Goal: Transaction & Acquisition: Purchase product/service

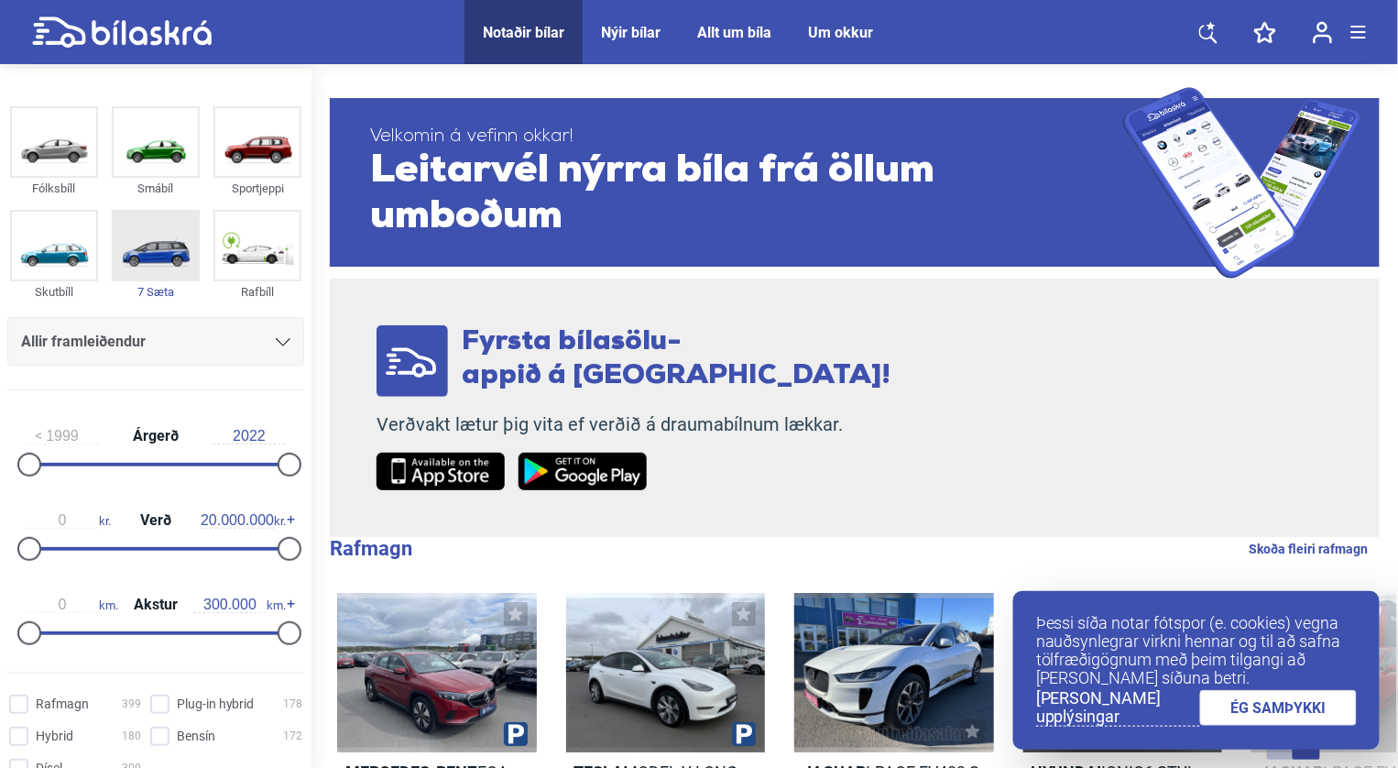
click at [151, 263] on img at bounding box center [156, 246] width 84 height 68
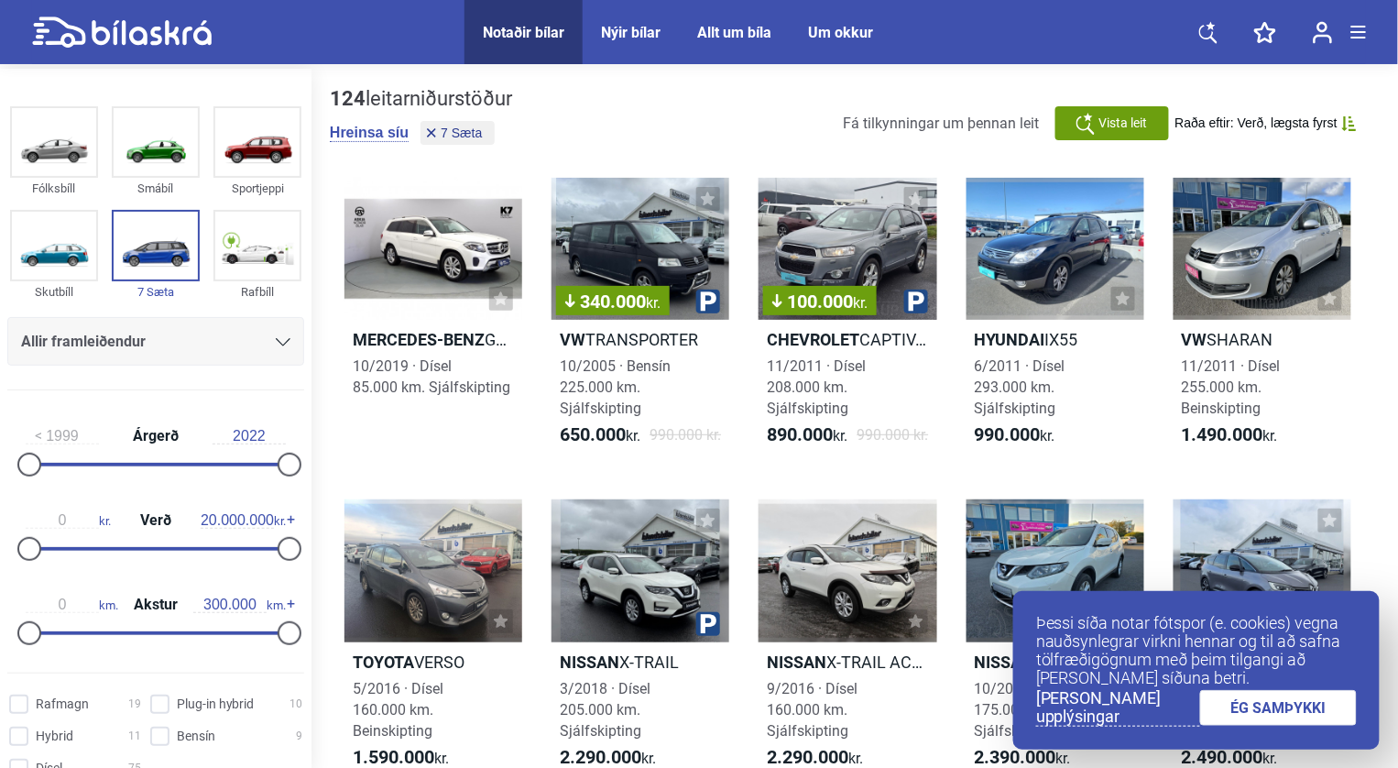
click at [99, 339] on span "Allir framleiðendur" at bounding box center [83, 342] width 125 height 26
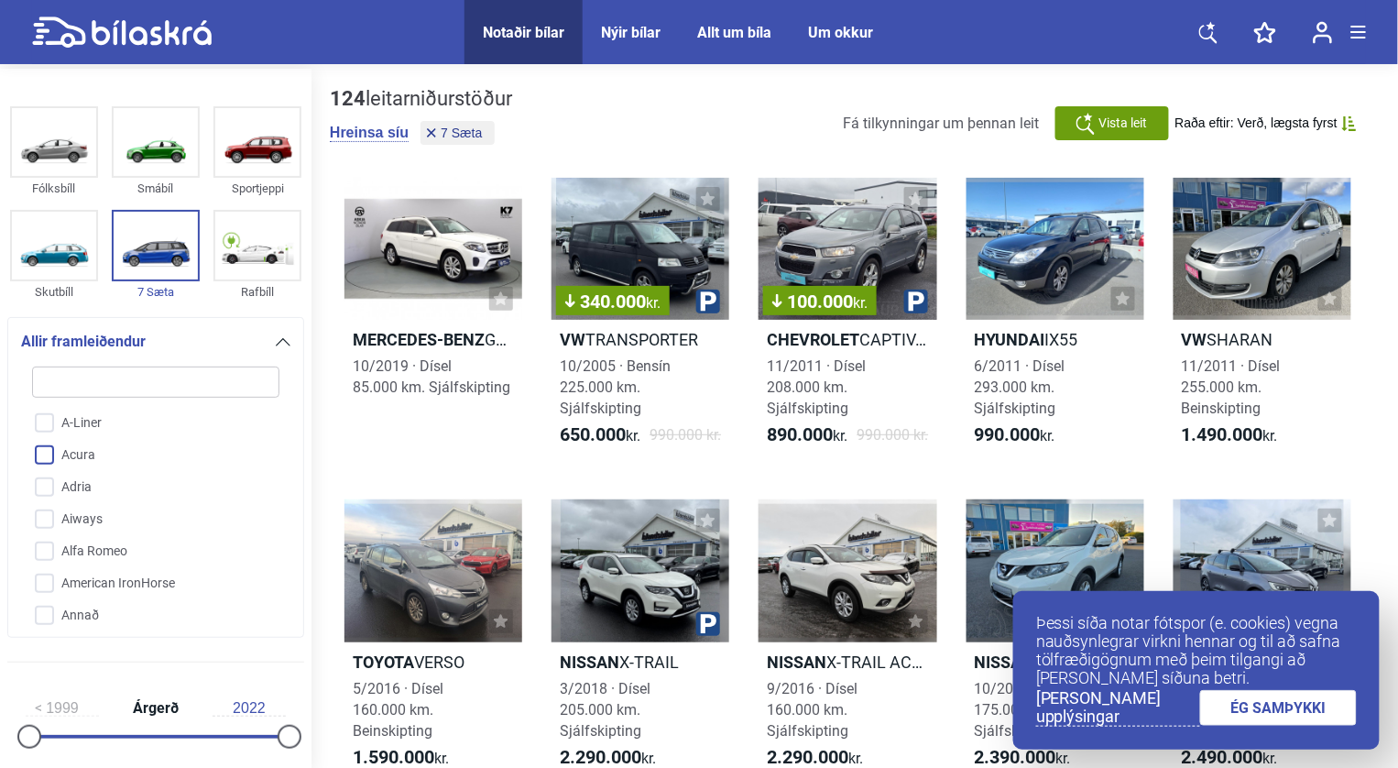
type input "c"
checkbox input "false"
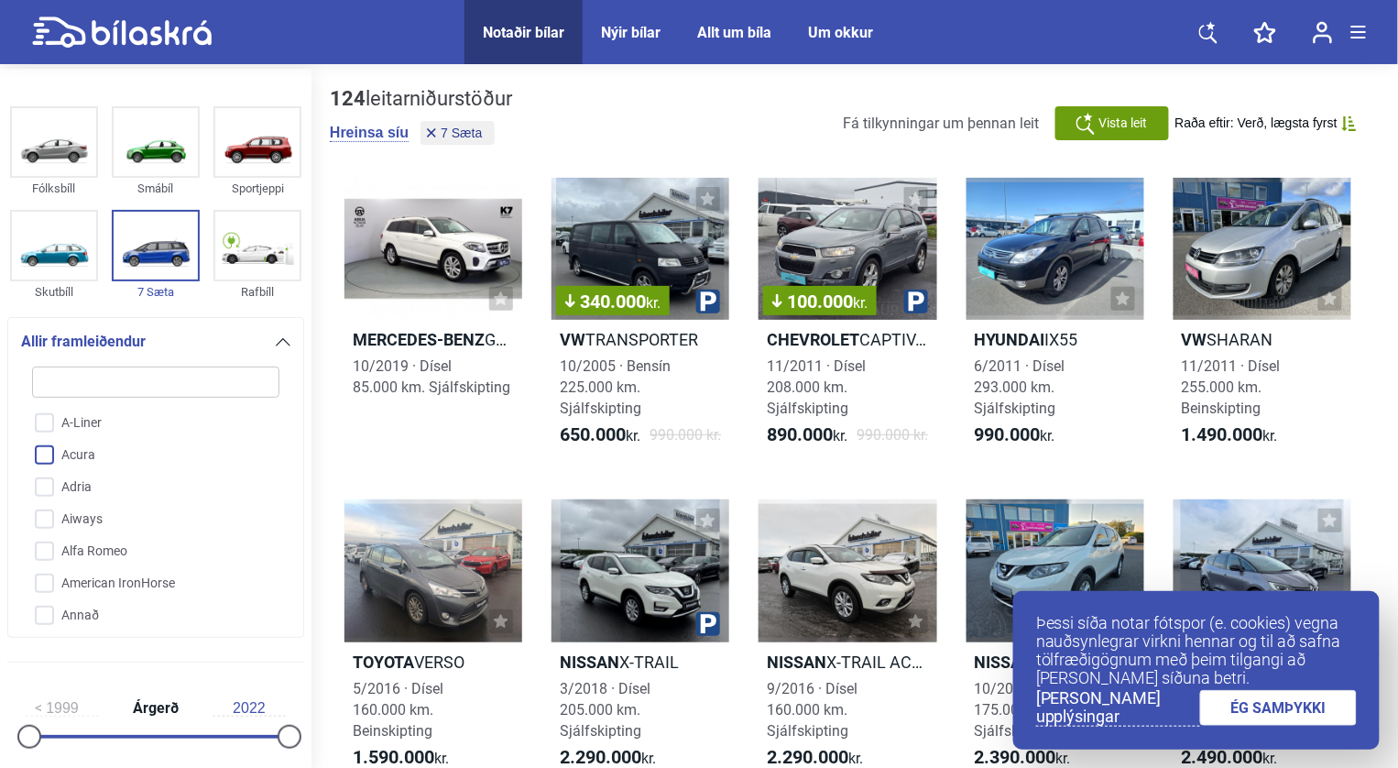
checkbox input "false"
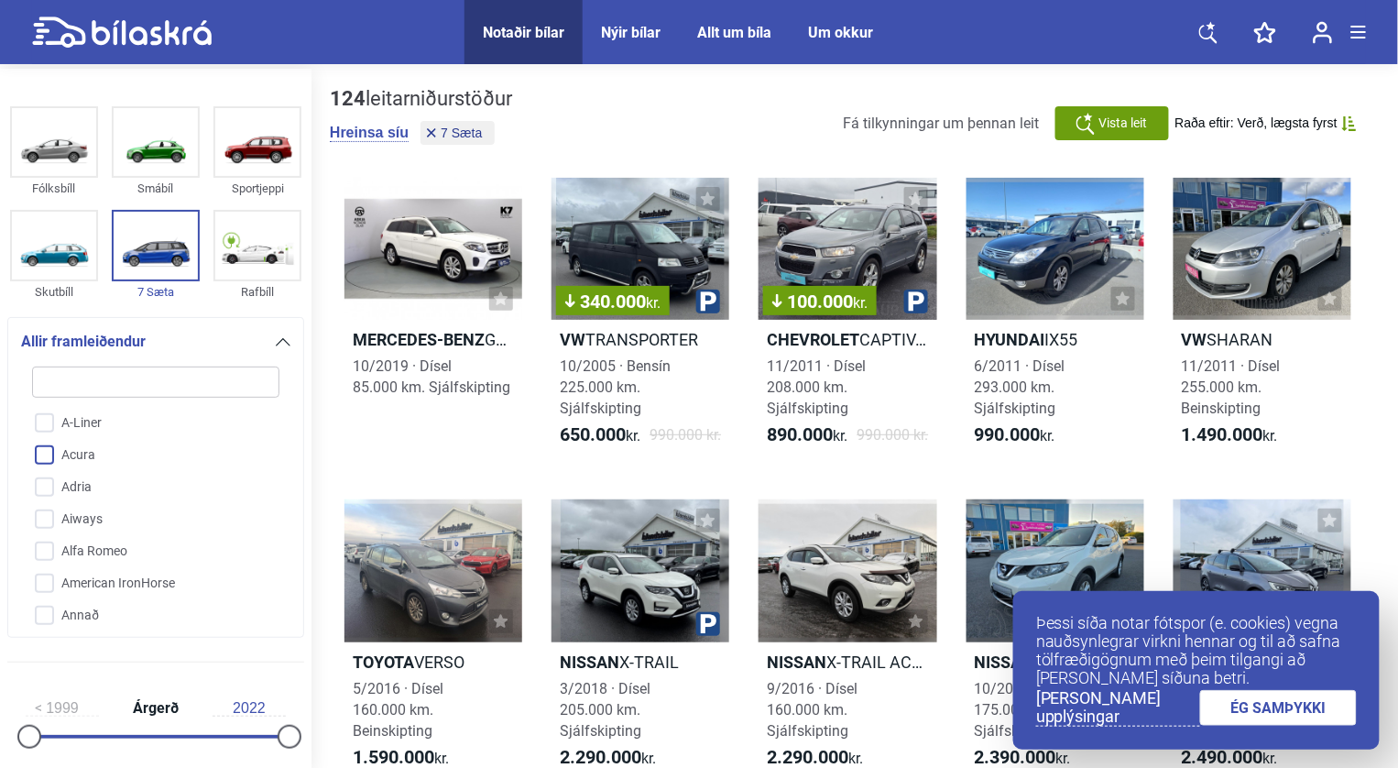
checkbox input "false"
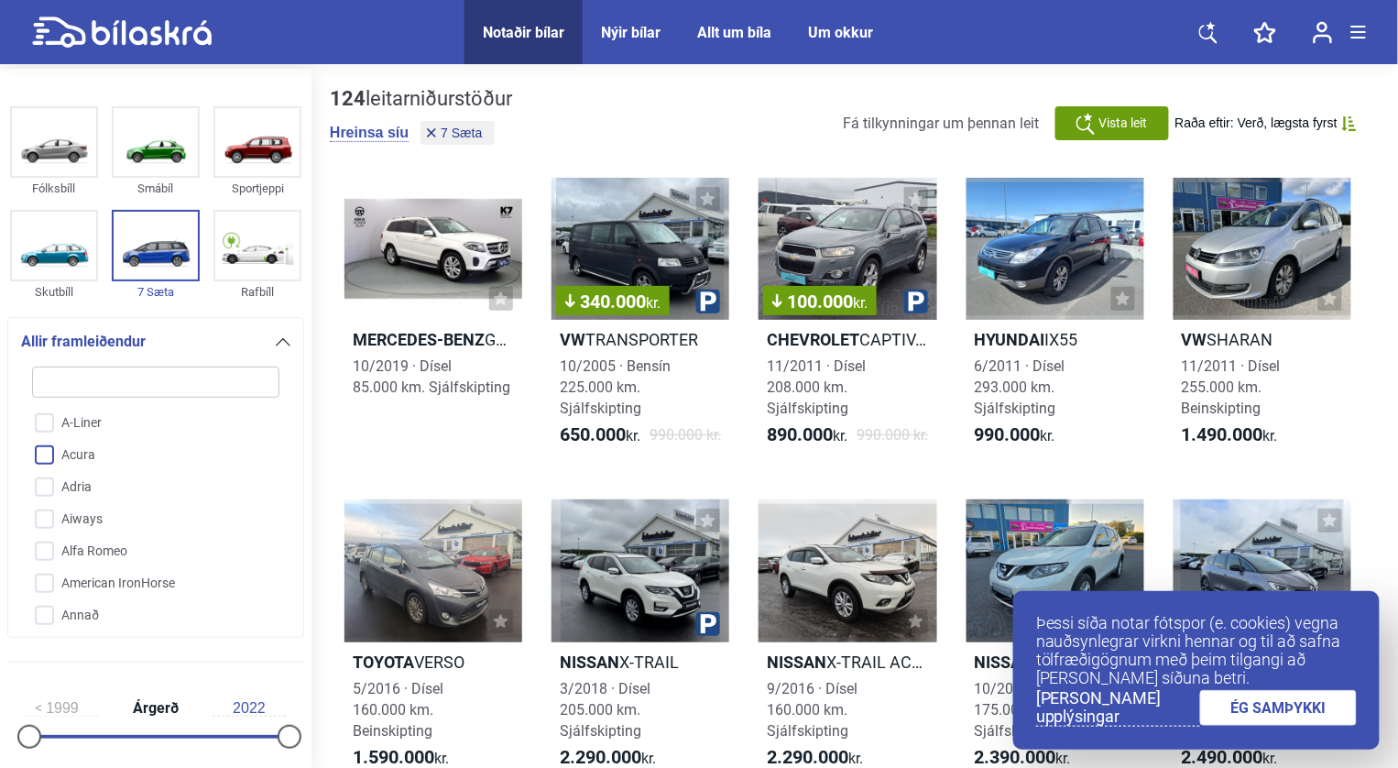
checkbox input "false"
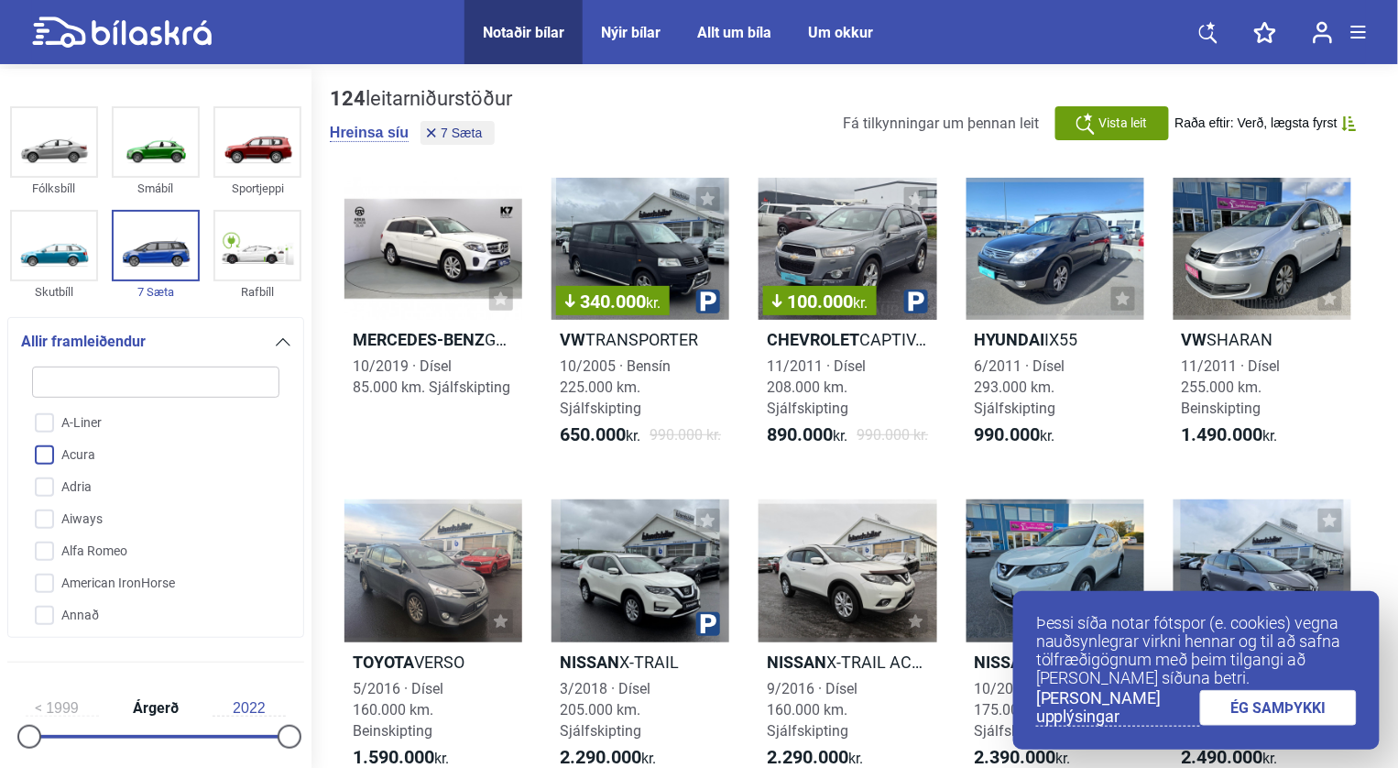
checkbox input "false"
type input "ch"
checkbox input "false"
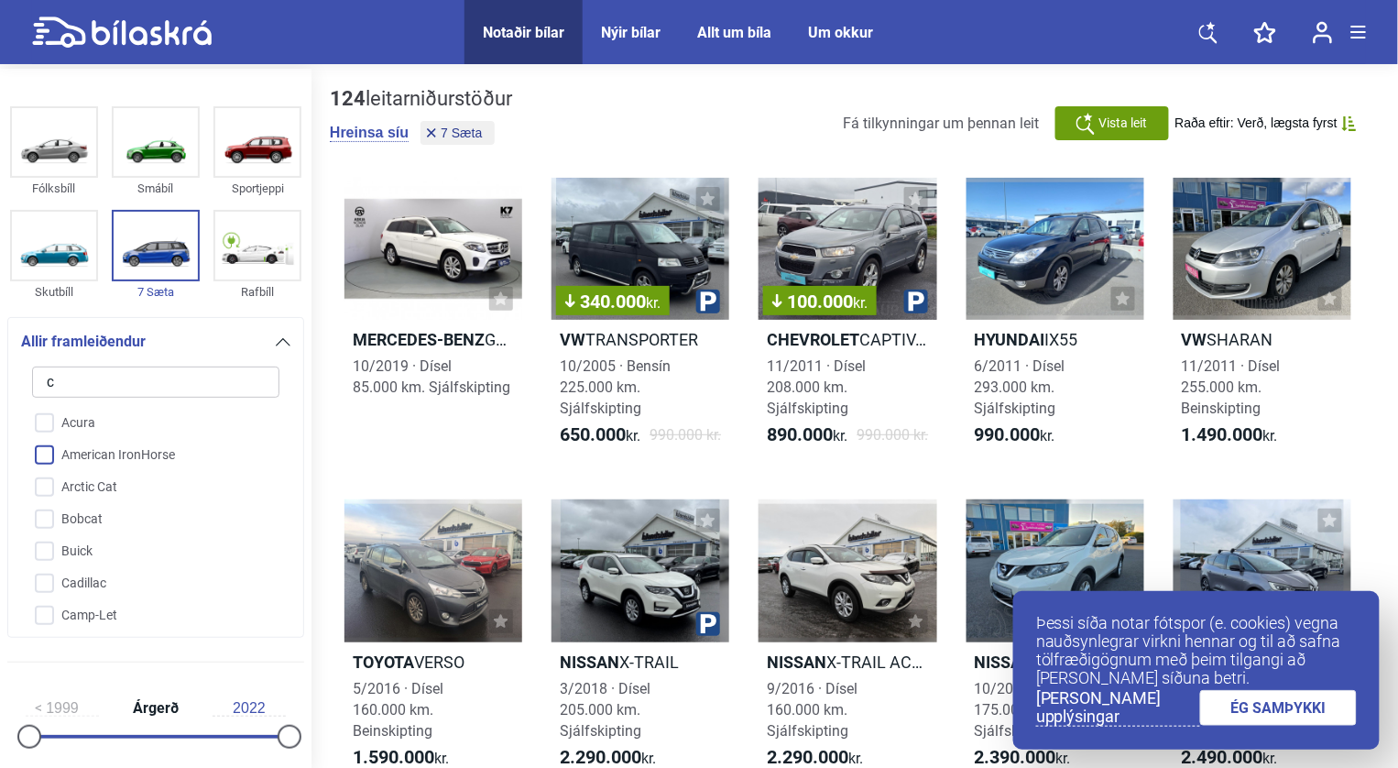
checkbox input "false"
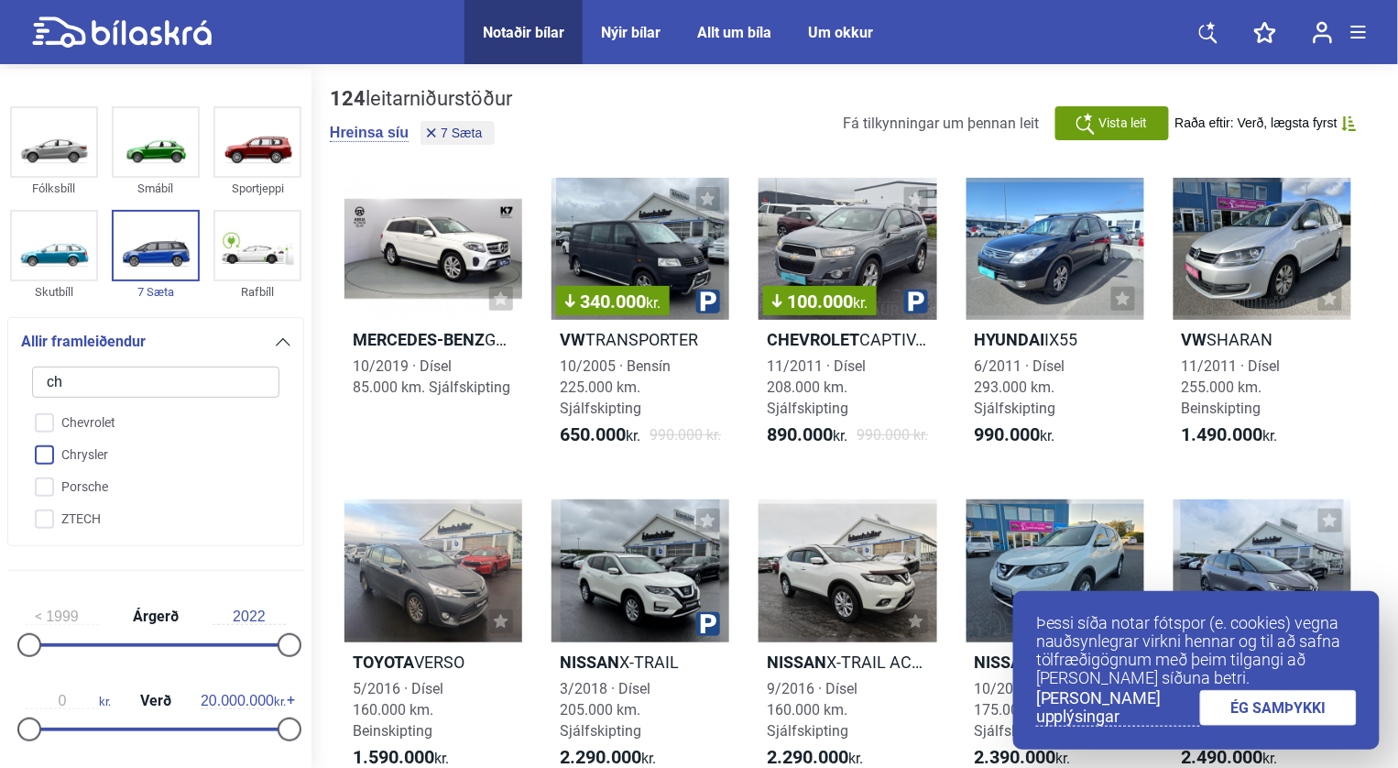
type input "che"
checkbox input "false"
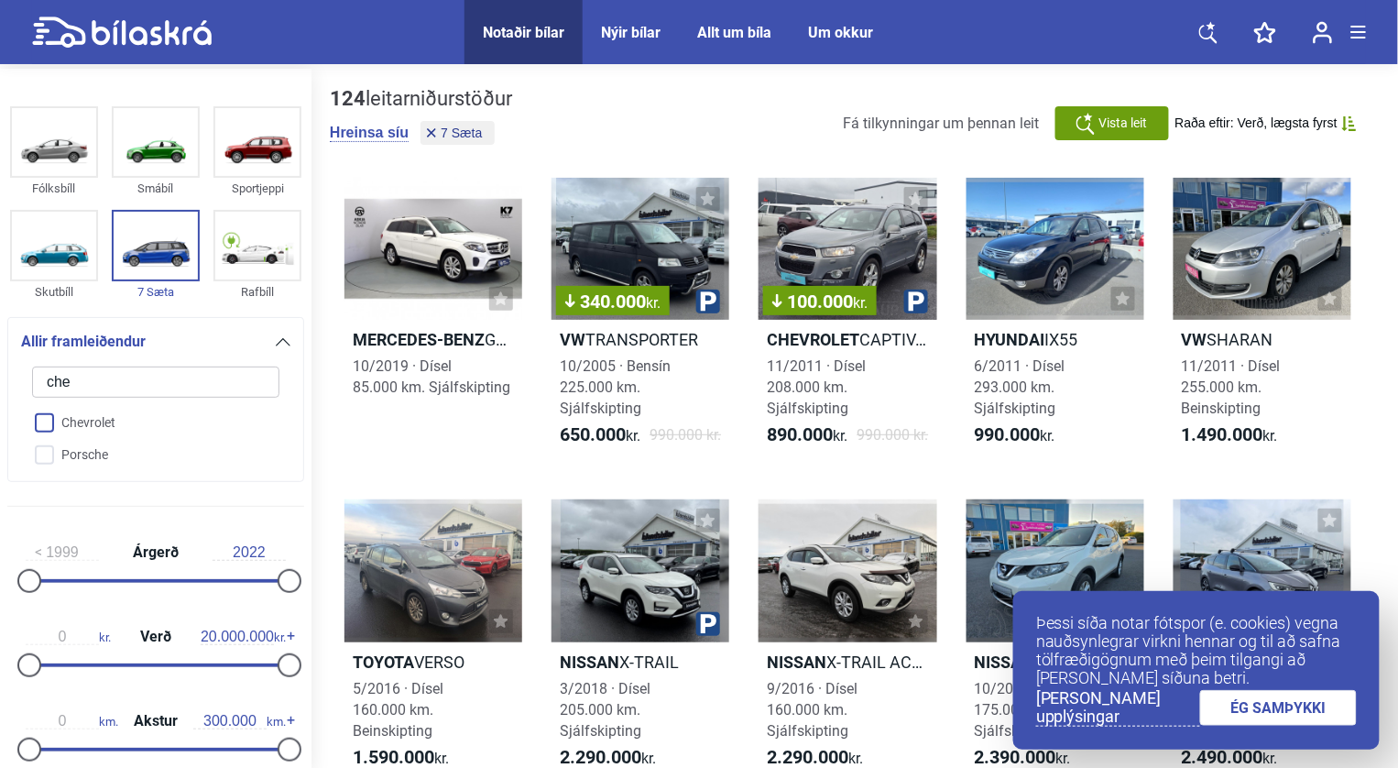
type input "che"
click at [82, 421] on input "Chevrolet" at bounding box center [143, 424] width 249 height 32
checkbox input "true"
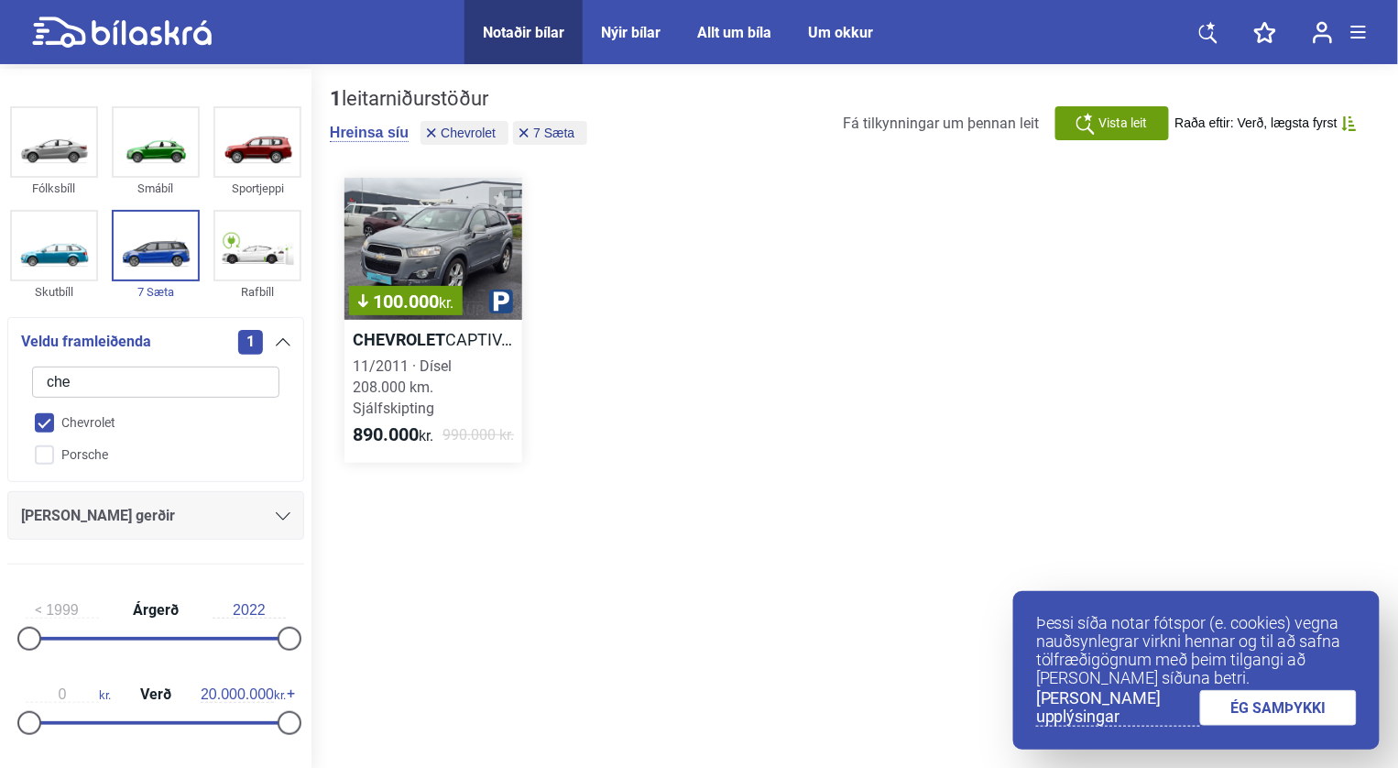
click at [419, 202] on div "100.000 kr." at bounding box center [433, 249] width 178 height 142
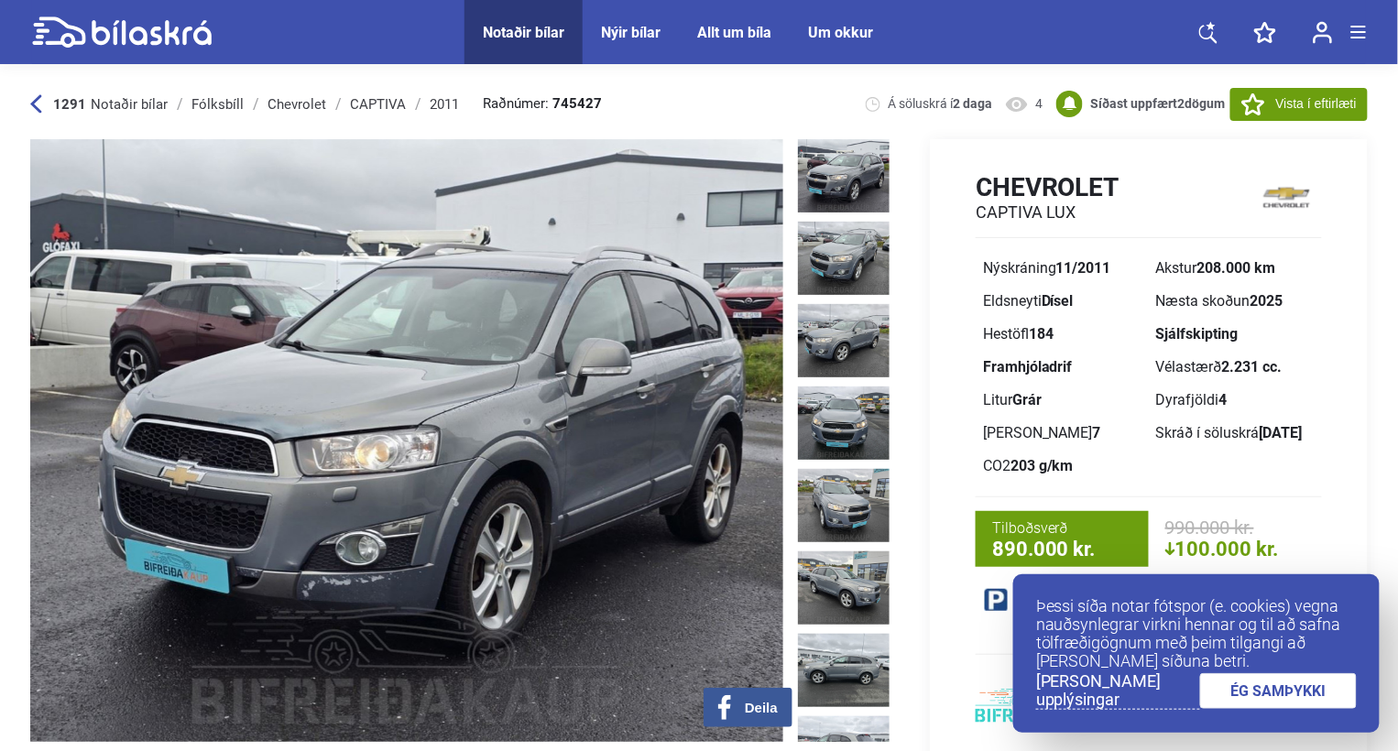
click at [1314, 699] on link "ÉG SAMÞYKKI" at bounding box center [1279, 691] width 158 height 36
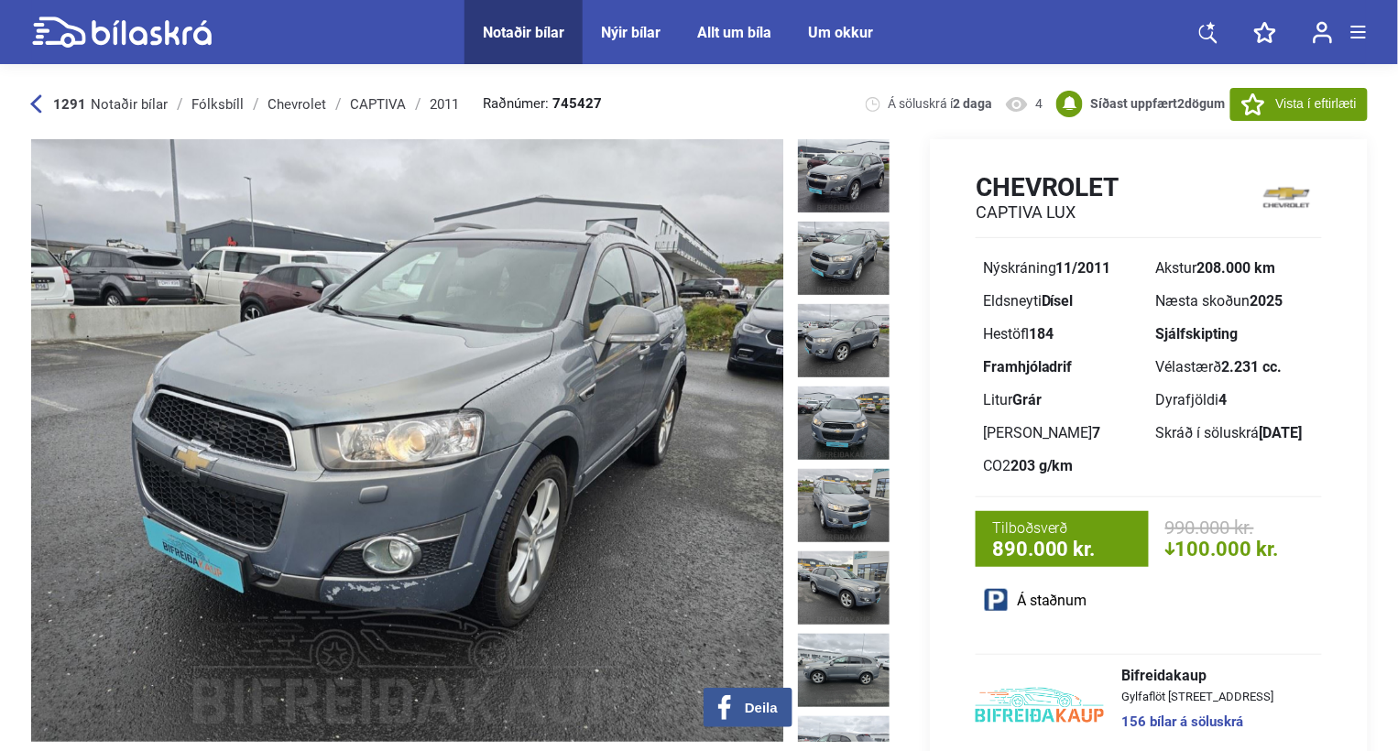
click at [836, 251] on img at bounding box center [844, 258] width 92 height 73
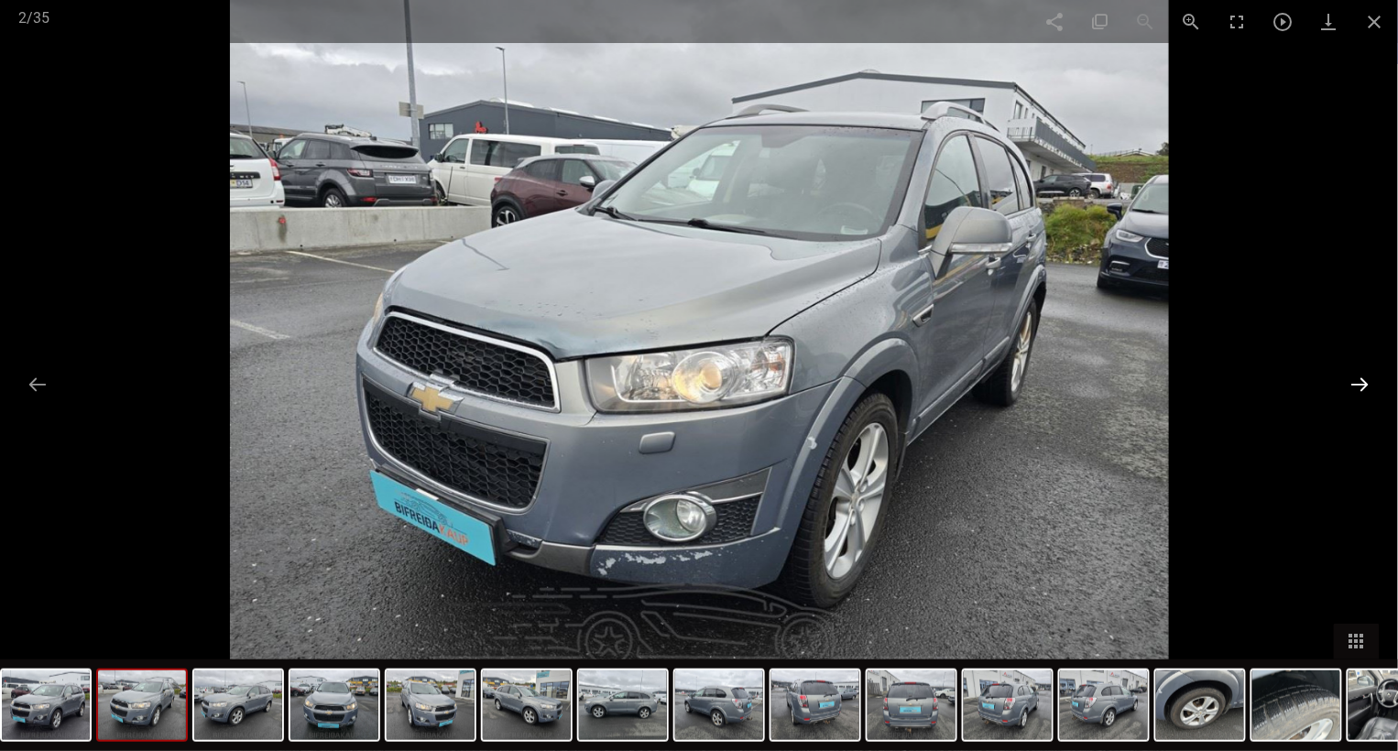
click at [1350, 382] on button at bounding box center [1360, 384] width 38 height 36
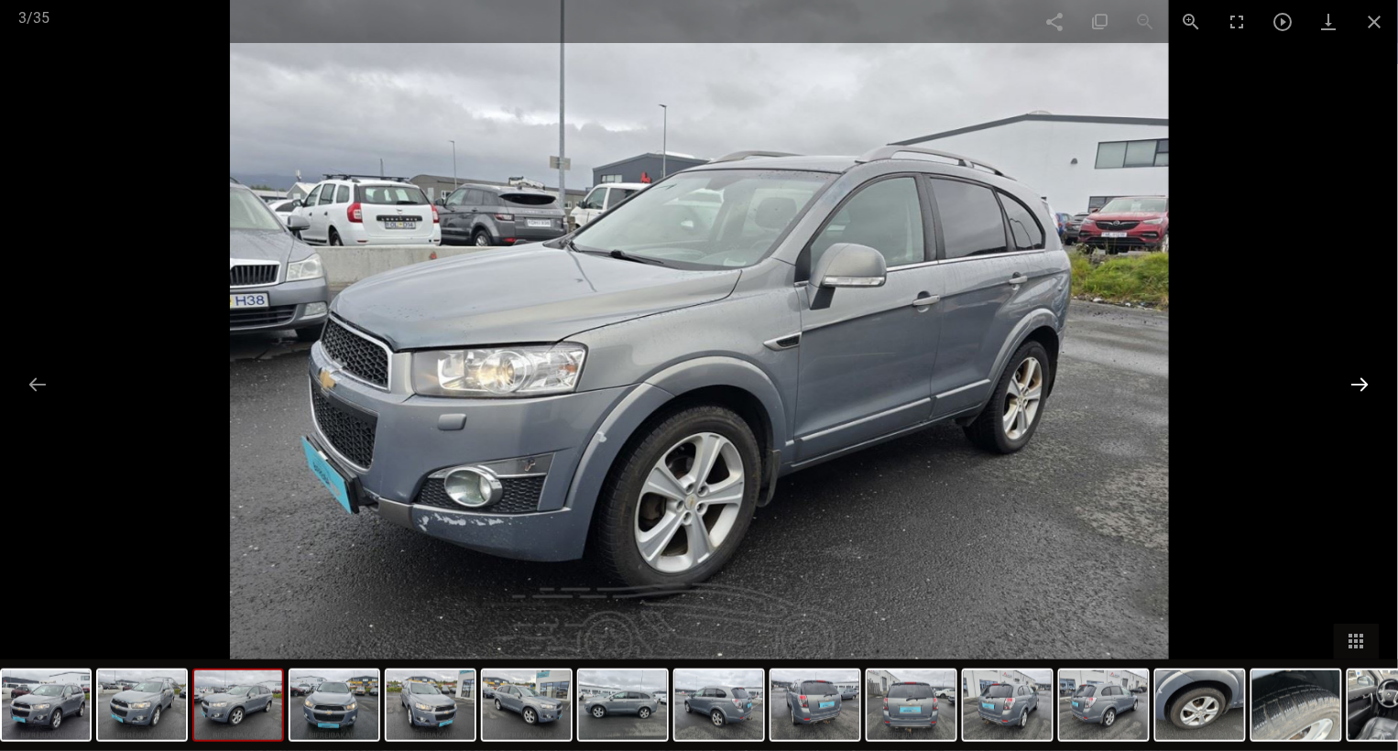
click at [1350, 382] on button at bounding box center [1360, 384] width 38 height 36
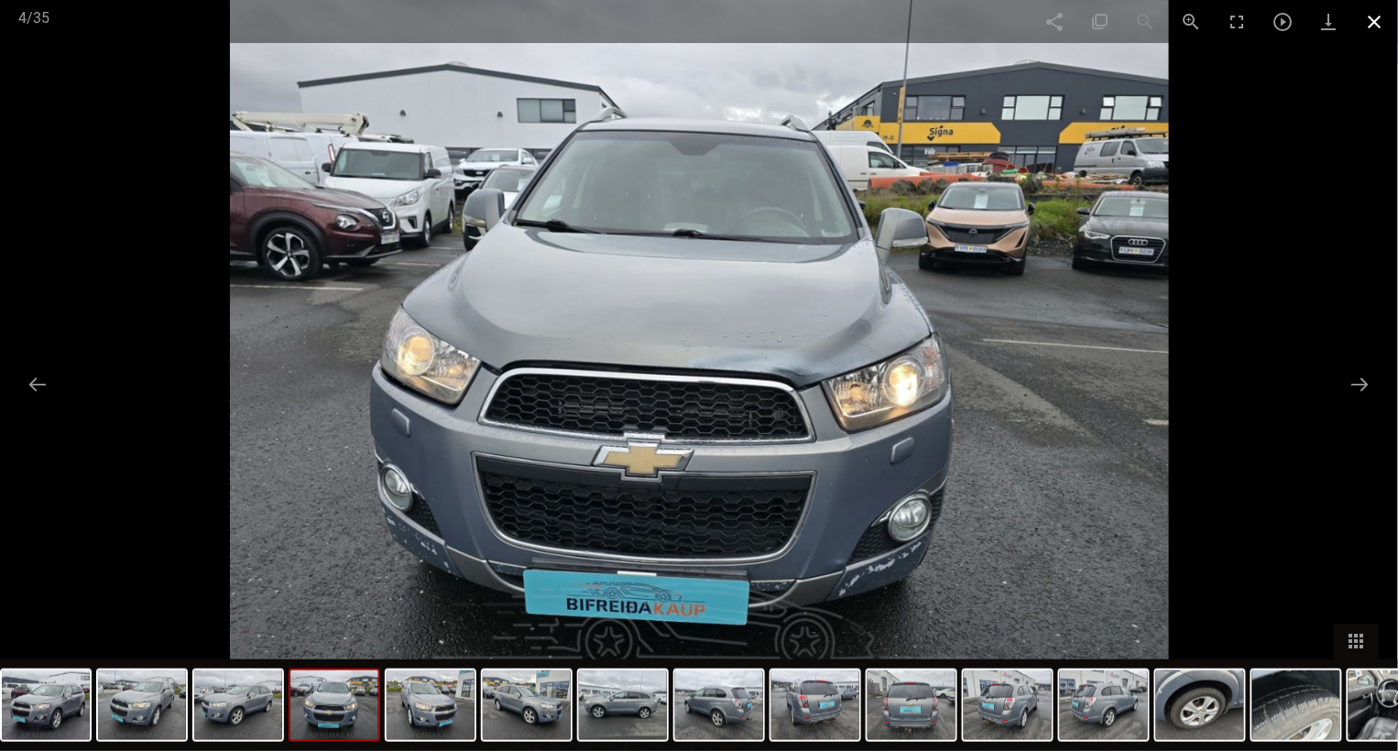
click at [1382, 11] on span at bounding box center [1375, 21] width 46 height 43
